Goal: Task Accomplishment & Management: Use online tool/utility

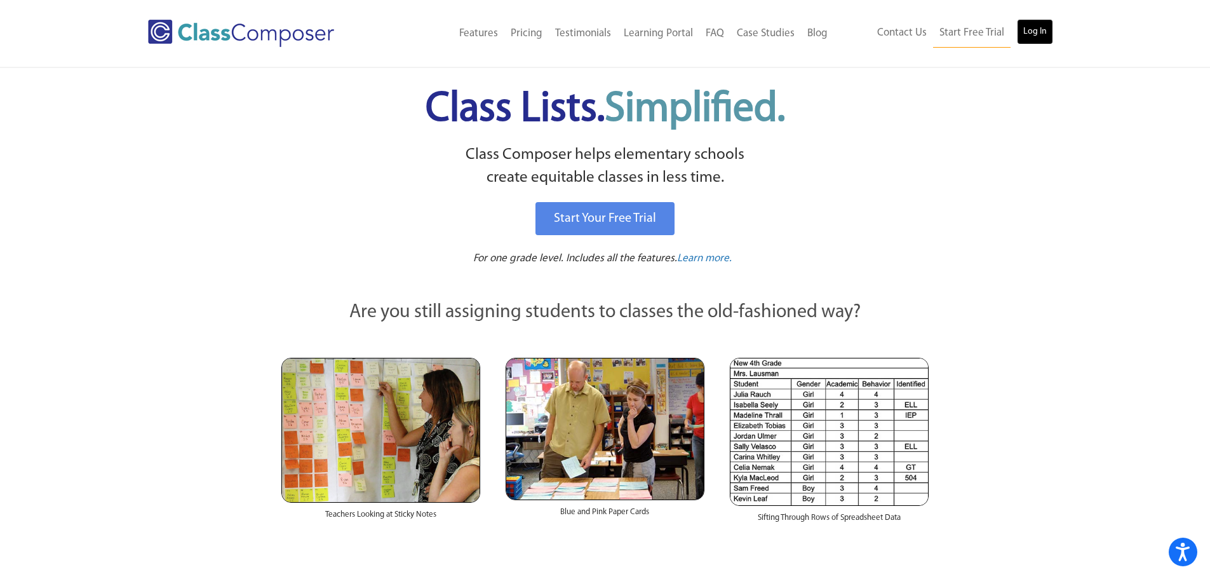
click at [1044, 23] on link "Log In" at bounding box center [1035, 31] width 36 height 25
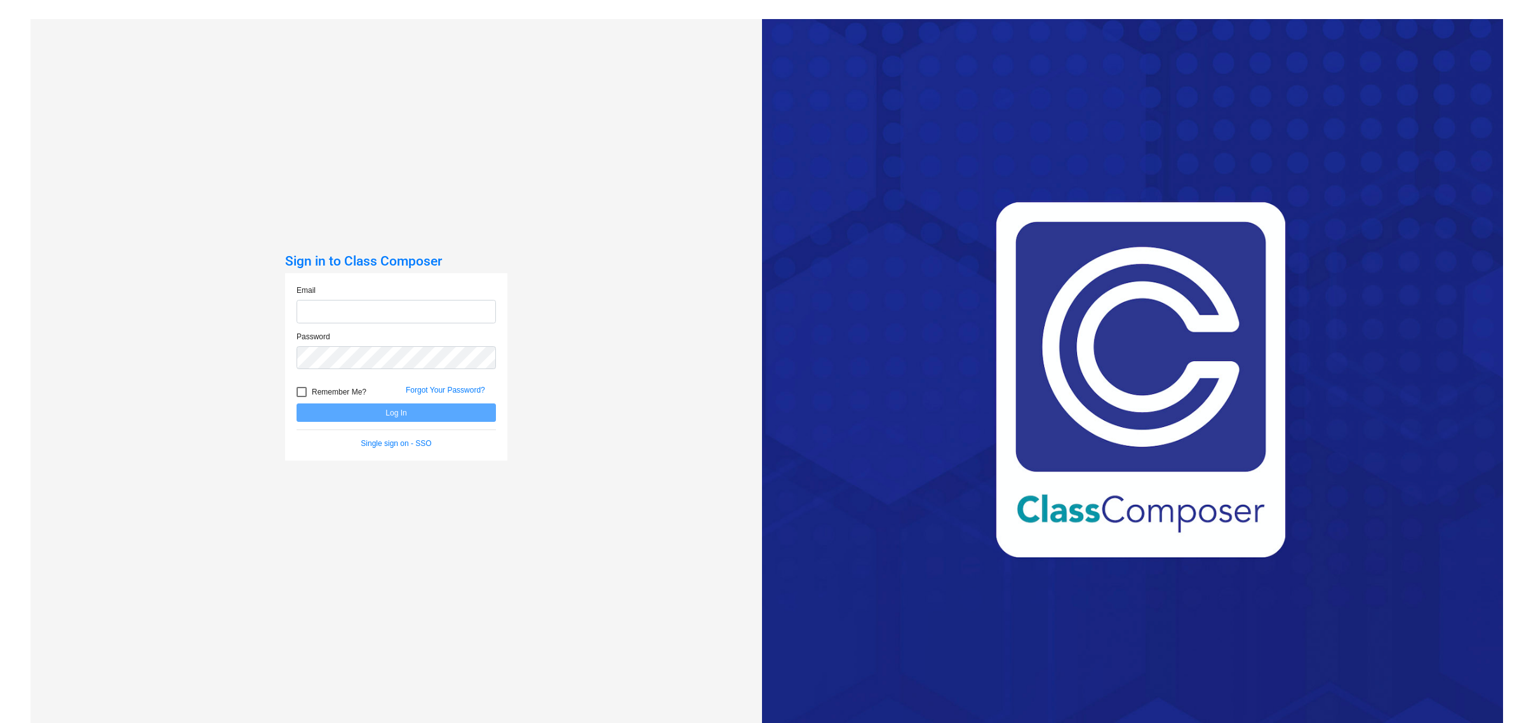
type input "kflanery@hart.k12.mi.us"
click at [398, 414] on button "Log In" at bounding box center [396, 412] width 199 height 18
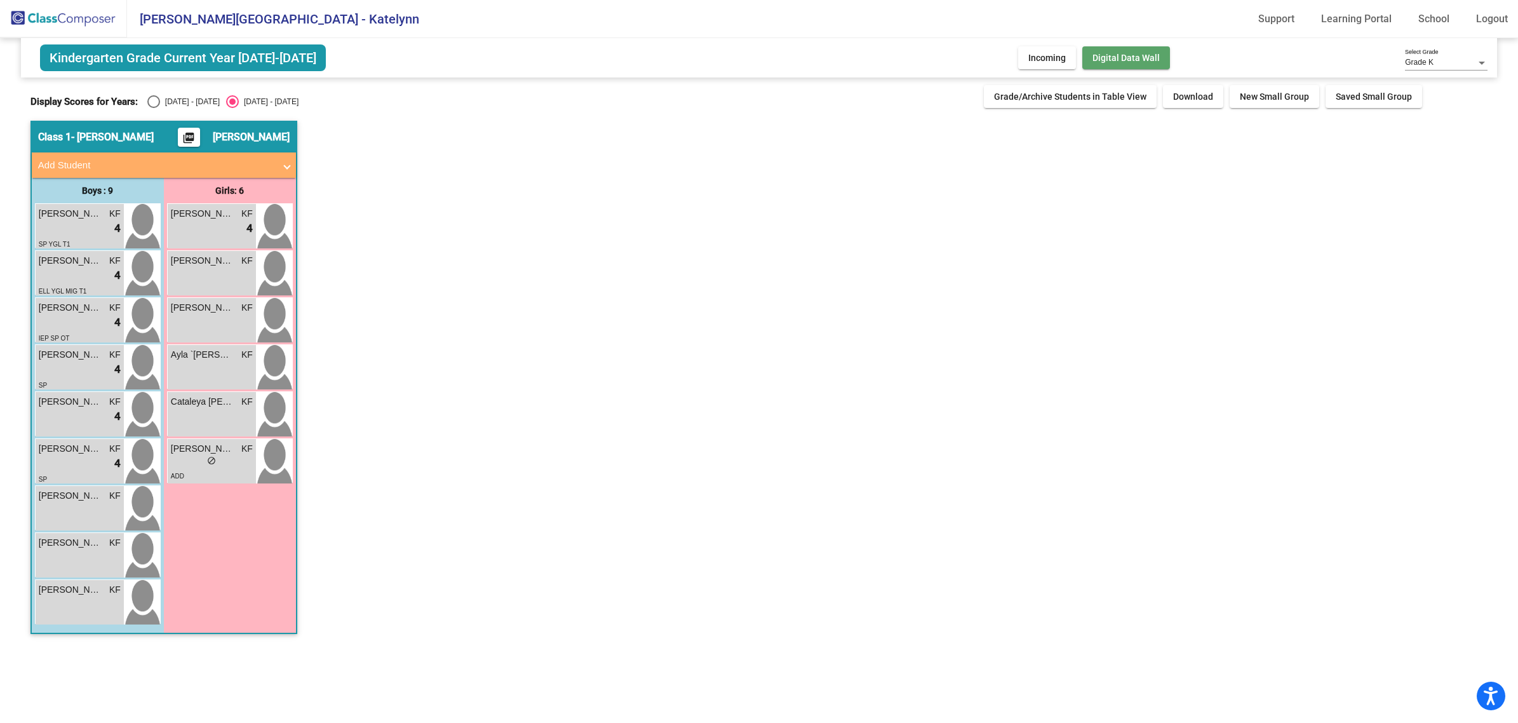
click at [1090, 60] on button "Digital Data Wall" at bounding box center [1126, 57] width 88 height 23
